Goal: Task Accomplishment & Management: Manage account settings

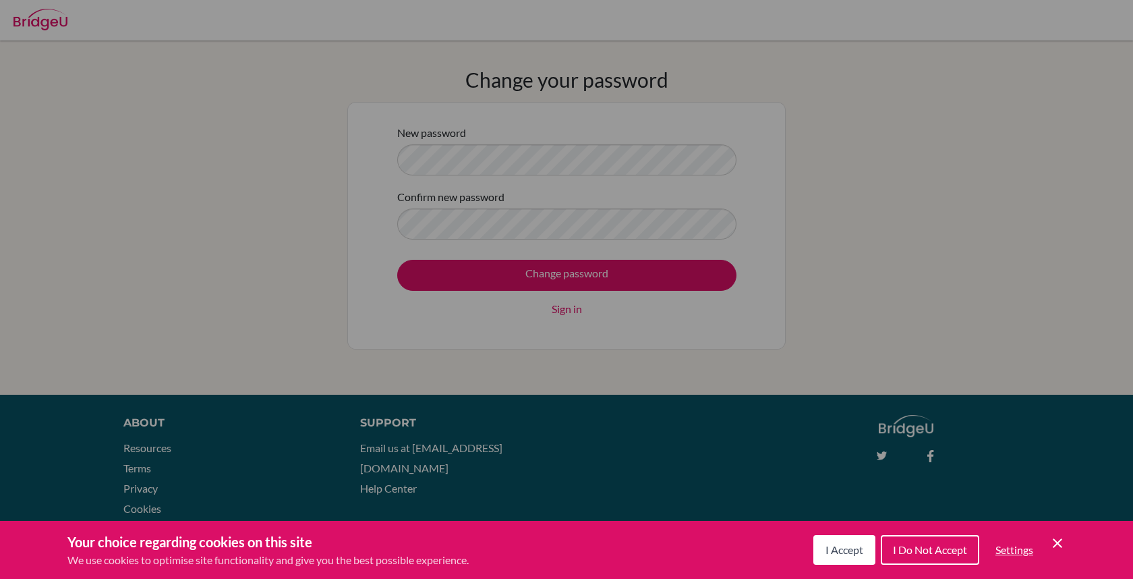
click at [856, 553] on span "I Accept" at bounding box center [844, 549] width 38 height 13
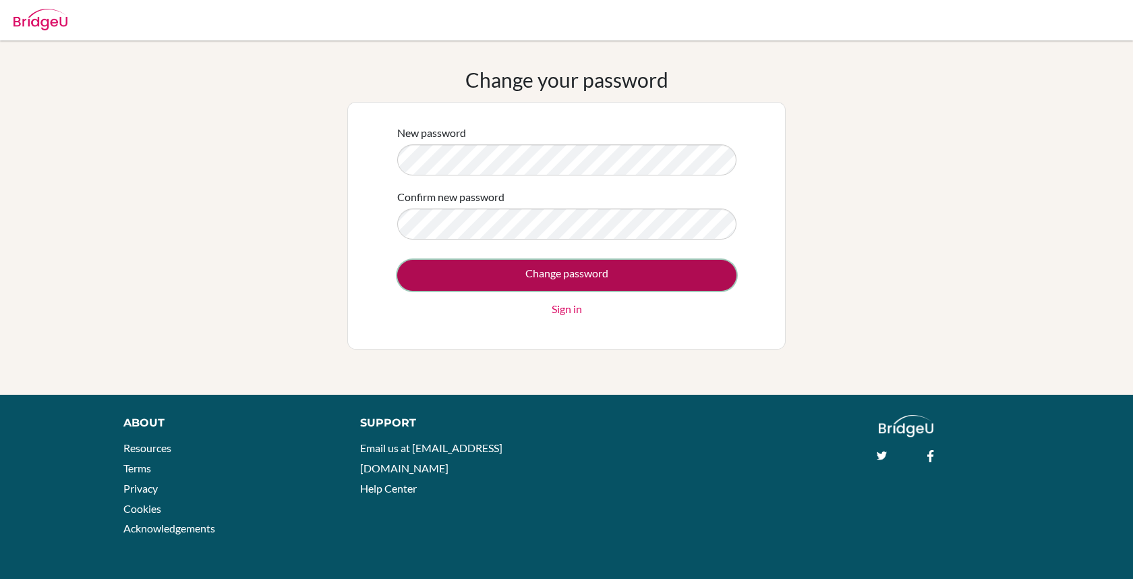
click at [435, 278] on input "Change password" at bounding box center [566, 275] width 339 height 31
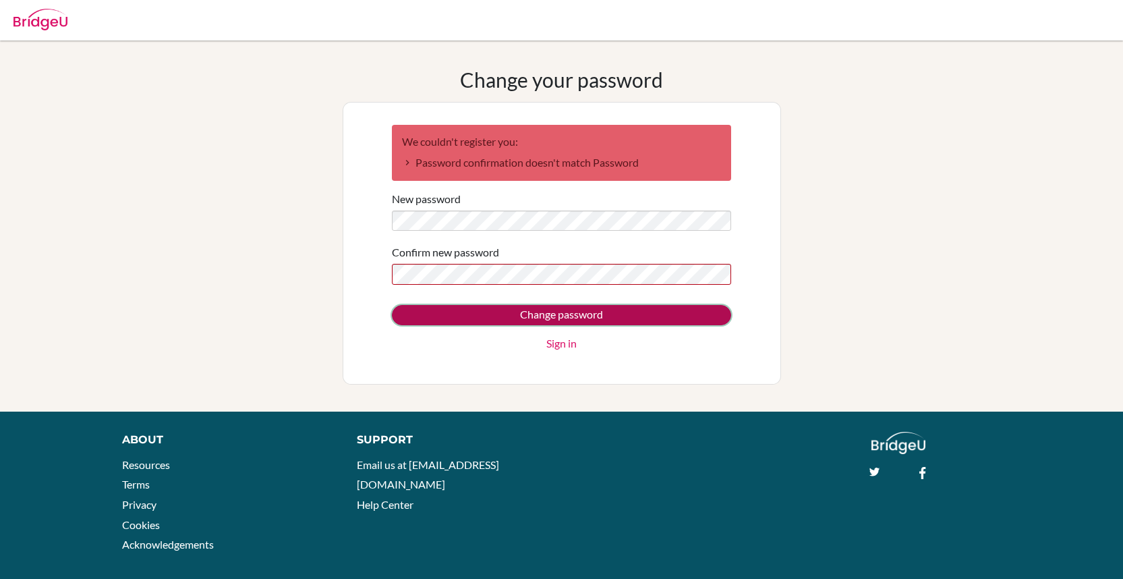
click at [422, 321] on input "Change password" at bounding box center [561, 315] width 339 height 20
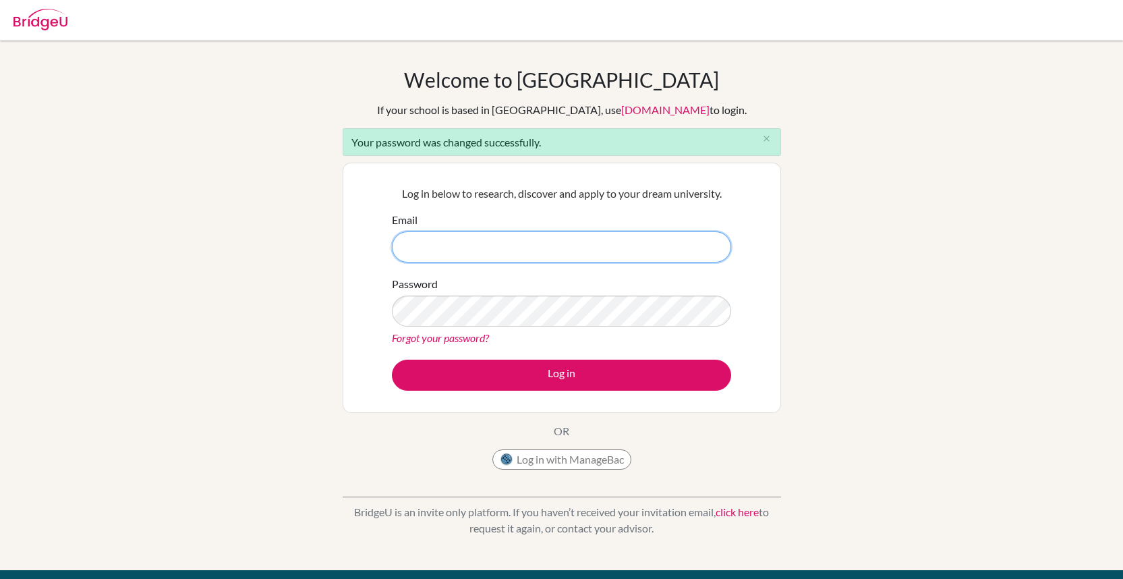
click at [507, 244] on input "Email" at bounding box center [561, 246] width 339 height 31
type input "[EMAIL_ADDRESS][DOMAIN_NAME]"
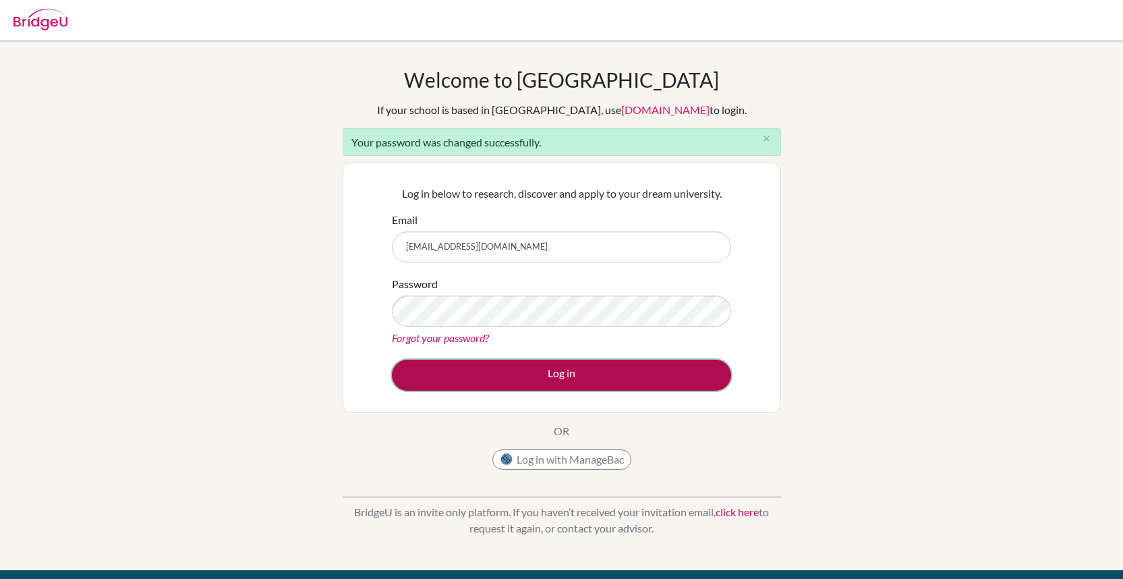
click at [415, 377] on button "Log in" at bounding box center [561, 374] width 339 height 31
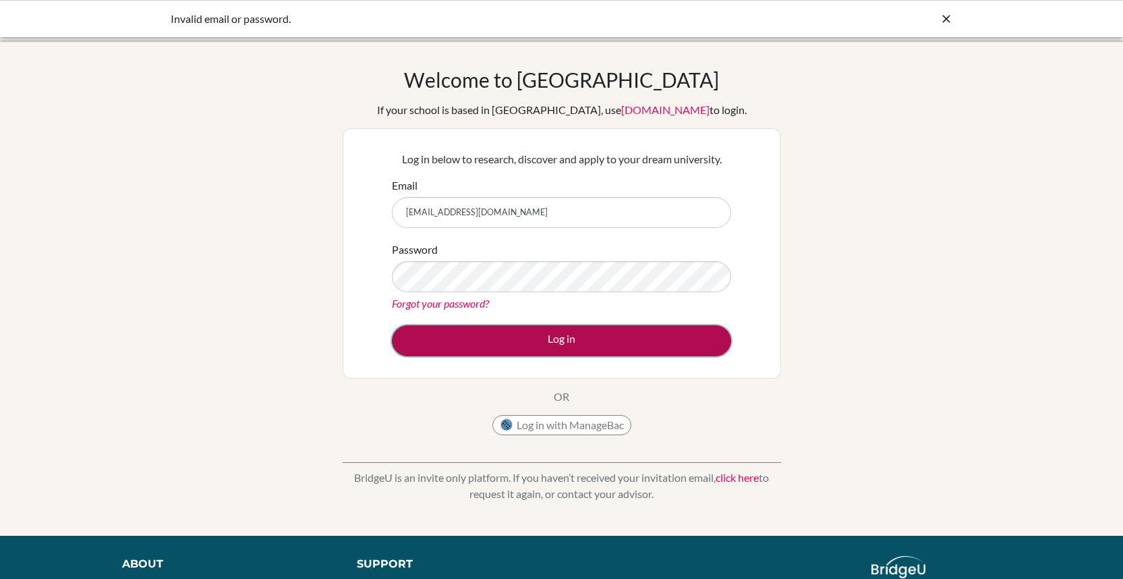
click at [422, 346] on button "Log in" at bounding box center [561, 340] width 339 height 31
